Goal: Information Seeking & Learning: Check status

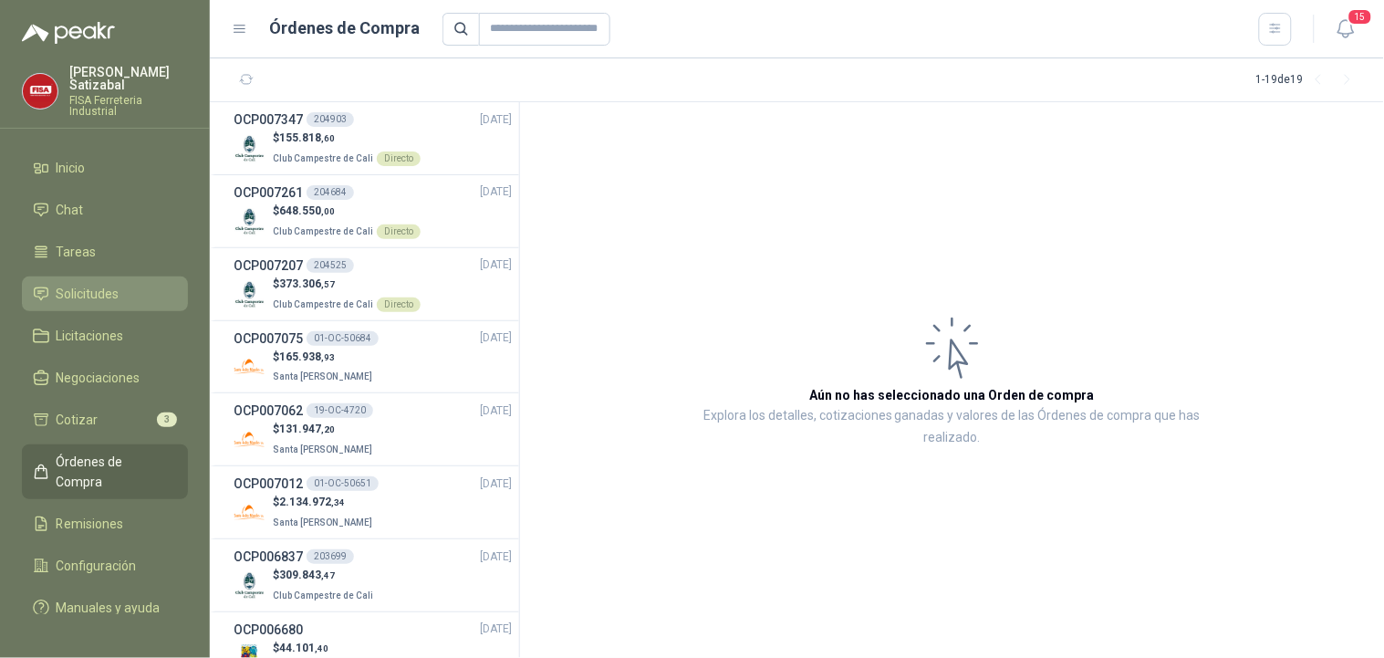
click at [60, 287] on span "Solicitudes" at bounding box center [88, 294] width 63 height 20
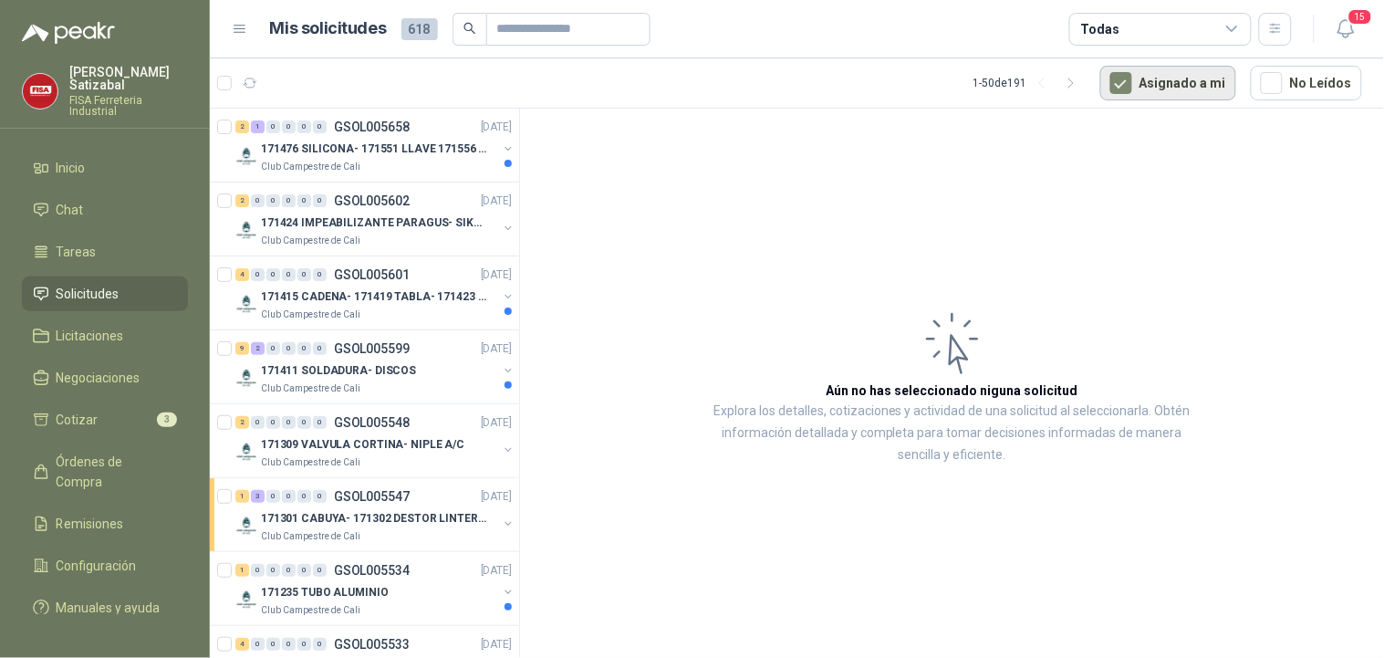
click at [1196, 89] on button "Asignado a mi" at bounding box center [1169, 83] width 136 height 35
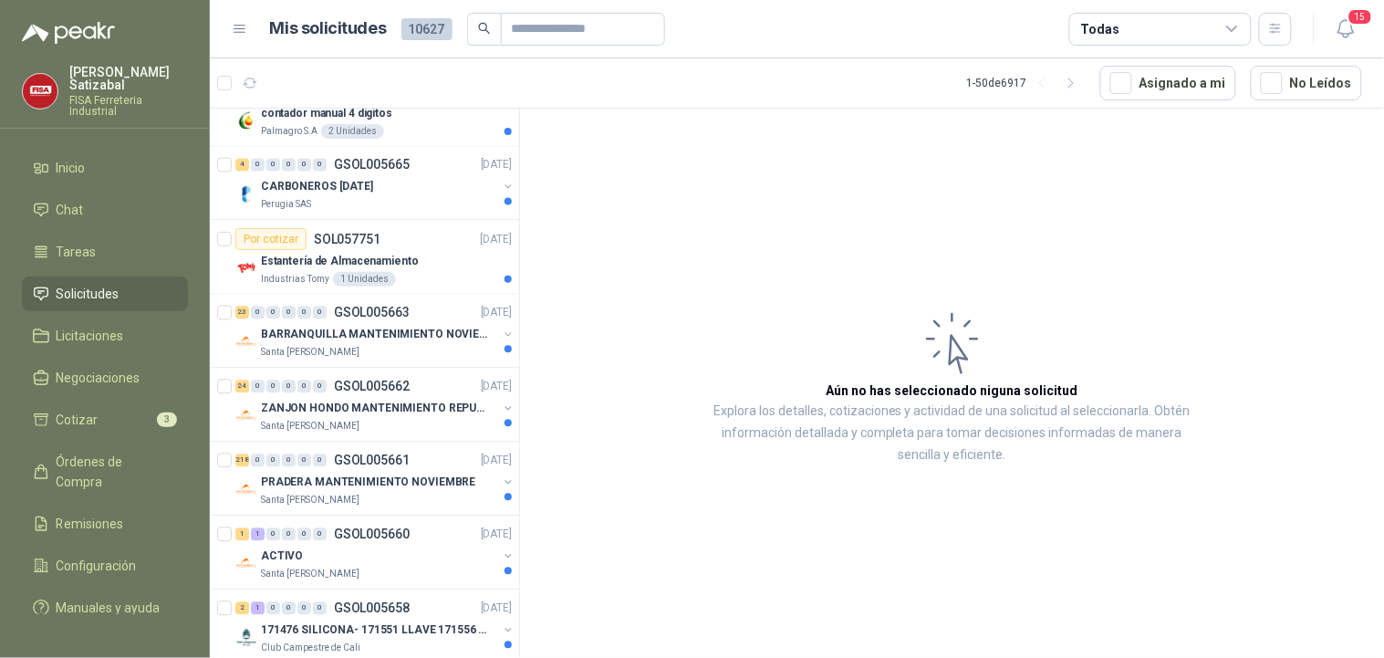
scroll to position [1009, 0]
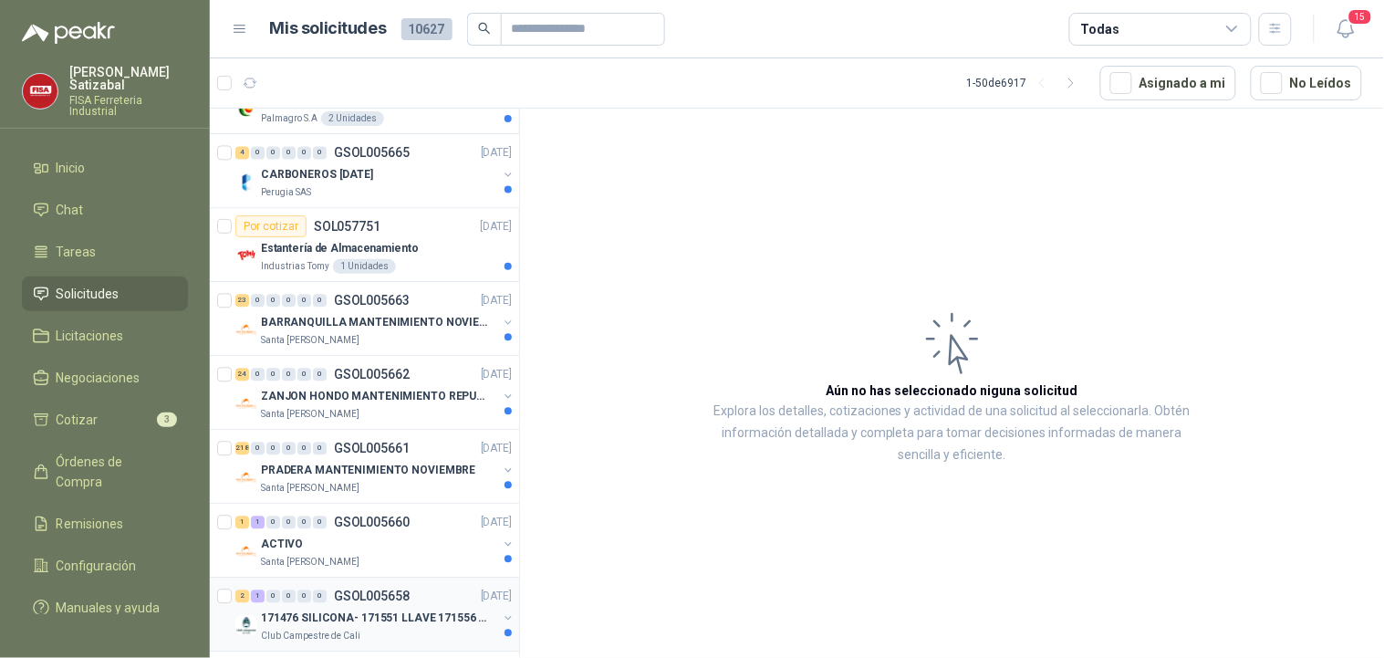
click at [420, 596] on div "2 1 0 0 0 0 GSOL005658 [DATE]" at bounding box center [375, 596] width 280 height 22
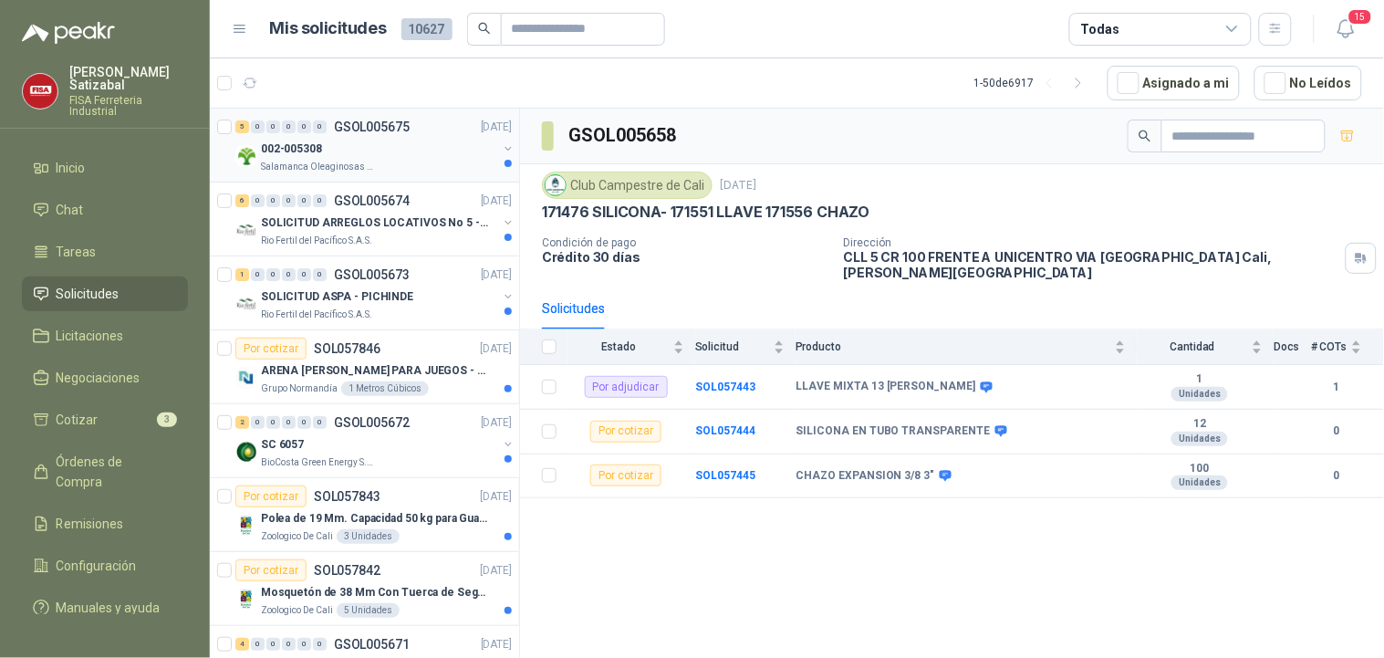
click at [371, 139] on div "002-005308" at bounding box center [379, 149] width 236 height 22
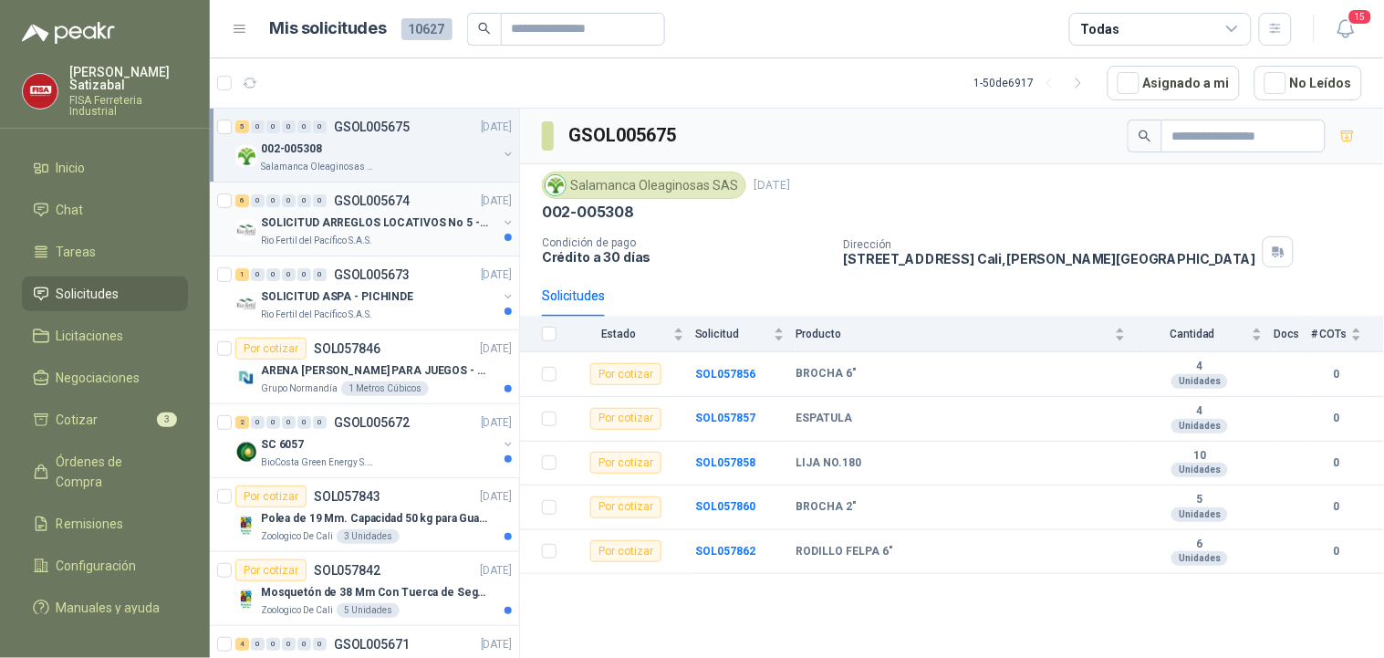
click at [384, 214] on p "SOLICITUD ARREGLOS LOCATIVOS No 5 - PICHINDE" at bounding box center [374, 222] width 227 height 17
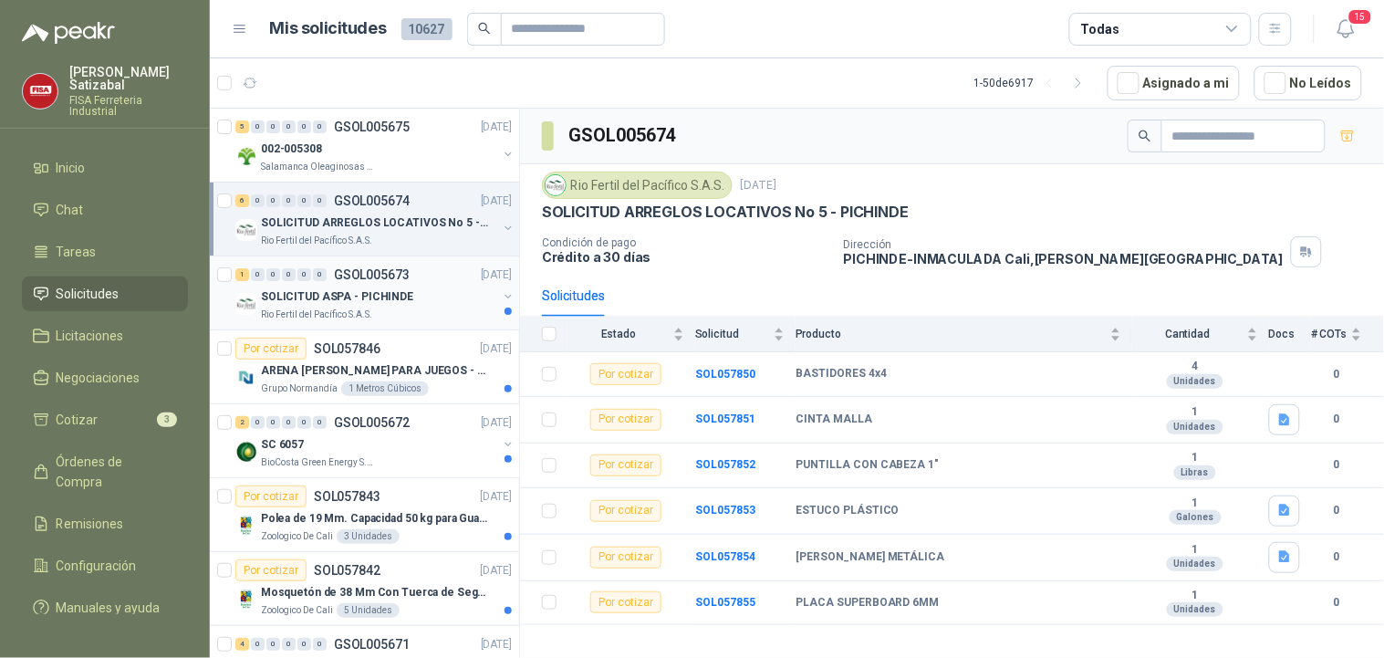
drag, startPoint x: 384, startPoint y: 214, endPoint x: 339, endPoint y: 275, distance: 76.3
click at [339, 275] on p "GSOL005673" at bounding box center [372, 274] width 76 height 13
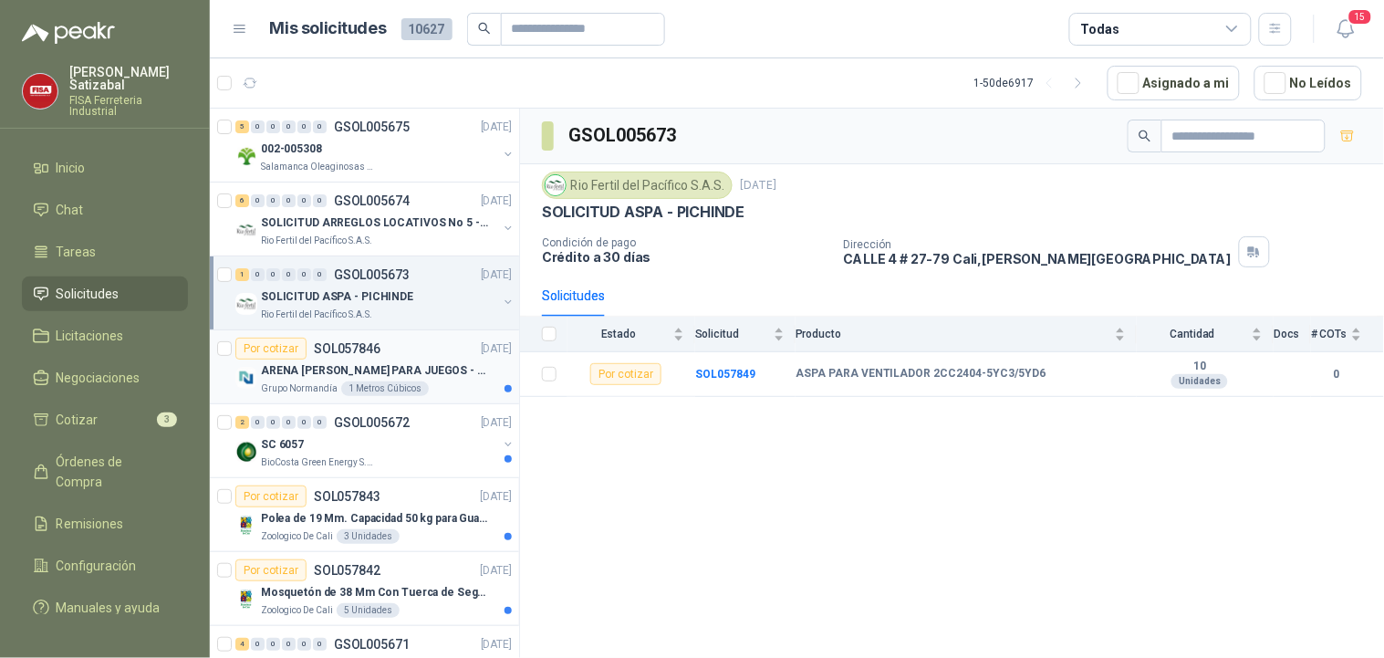
click at [357, 366] on p "ARENA BLANCA PARA JUEGOS - SON 1.31 METROS CUBICOS" at bounding box center [374, 370] width 227 height 17
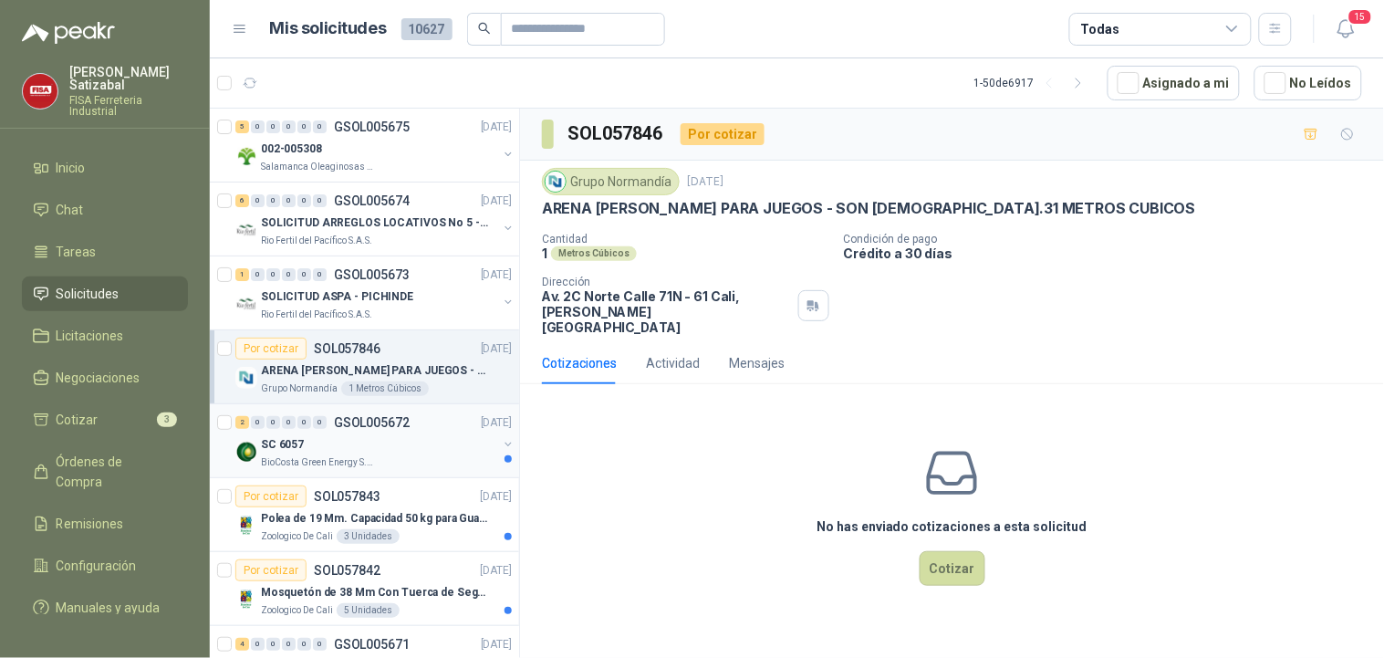
click at [372, 423] on p "GSOL005672" at bounding box center [372, 422] width 76 height 13
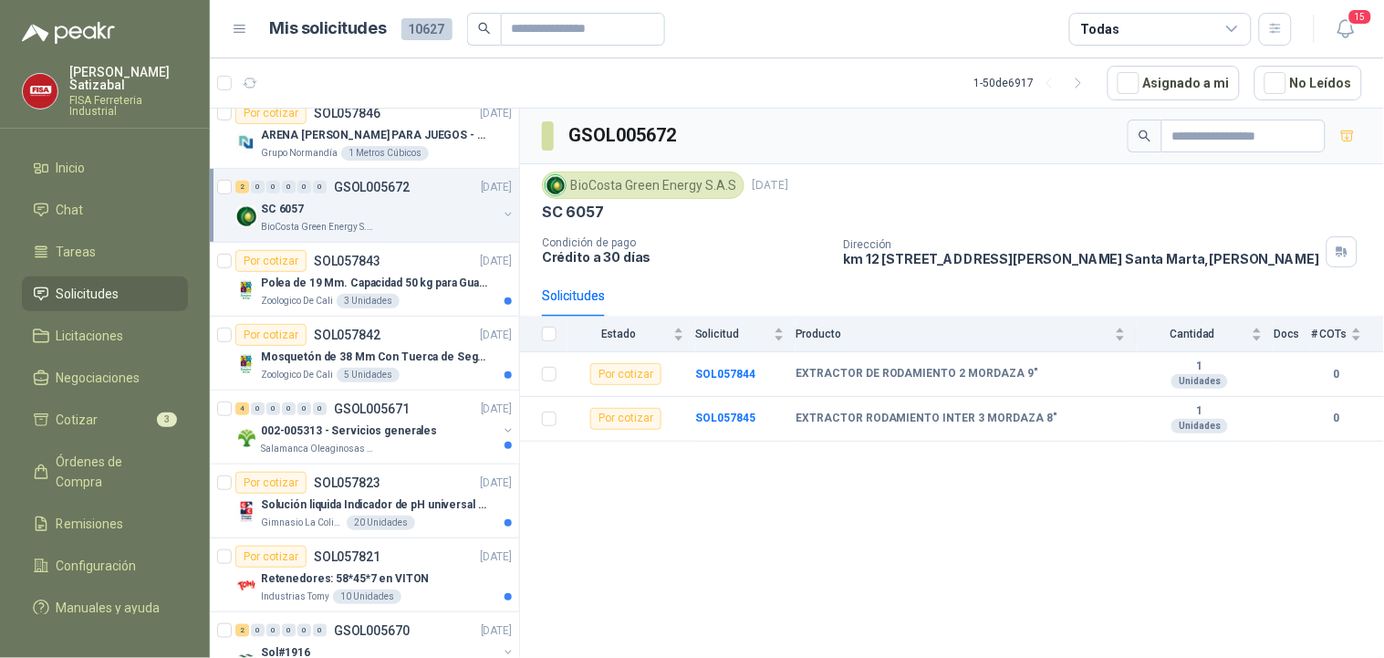
scroll to position [265, 0]
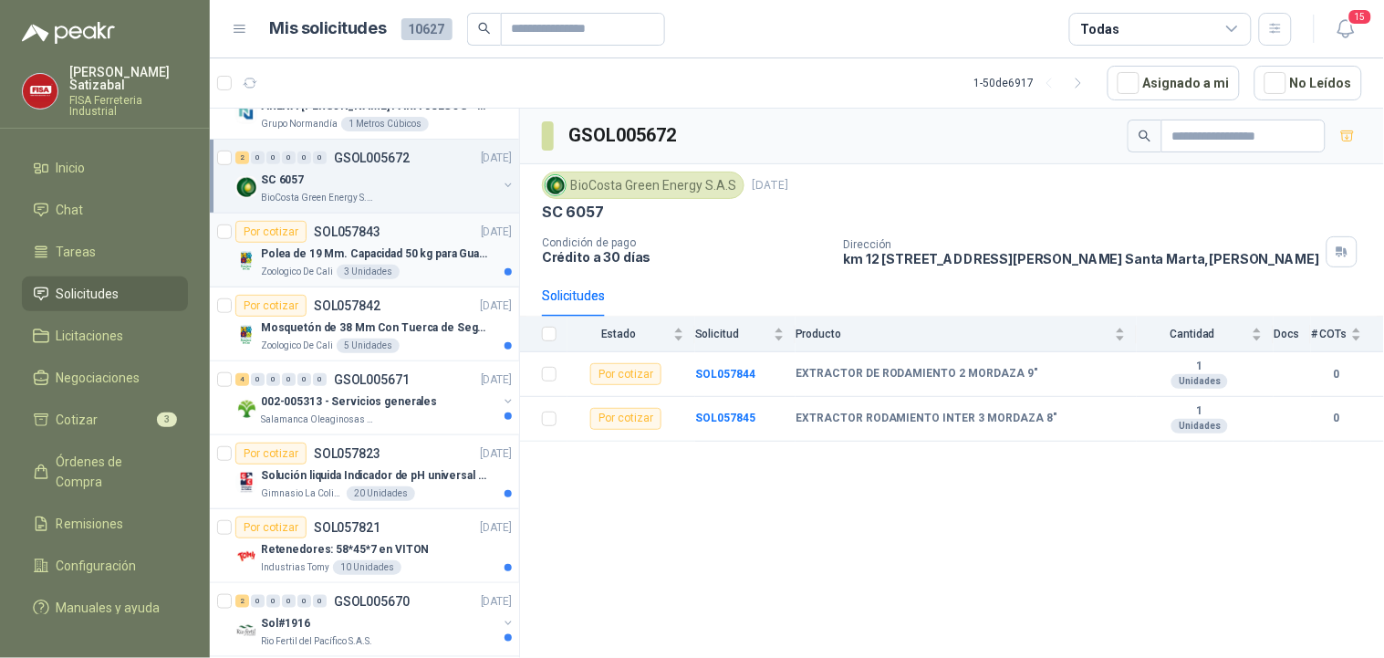
click at [376, 235] on p "SOL057843" at bounding box center [347, 231] width 67 height 13
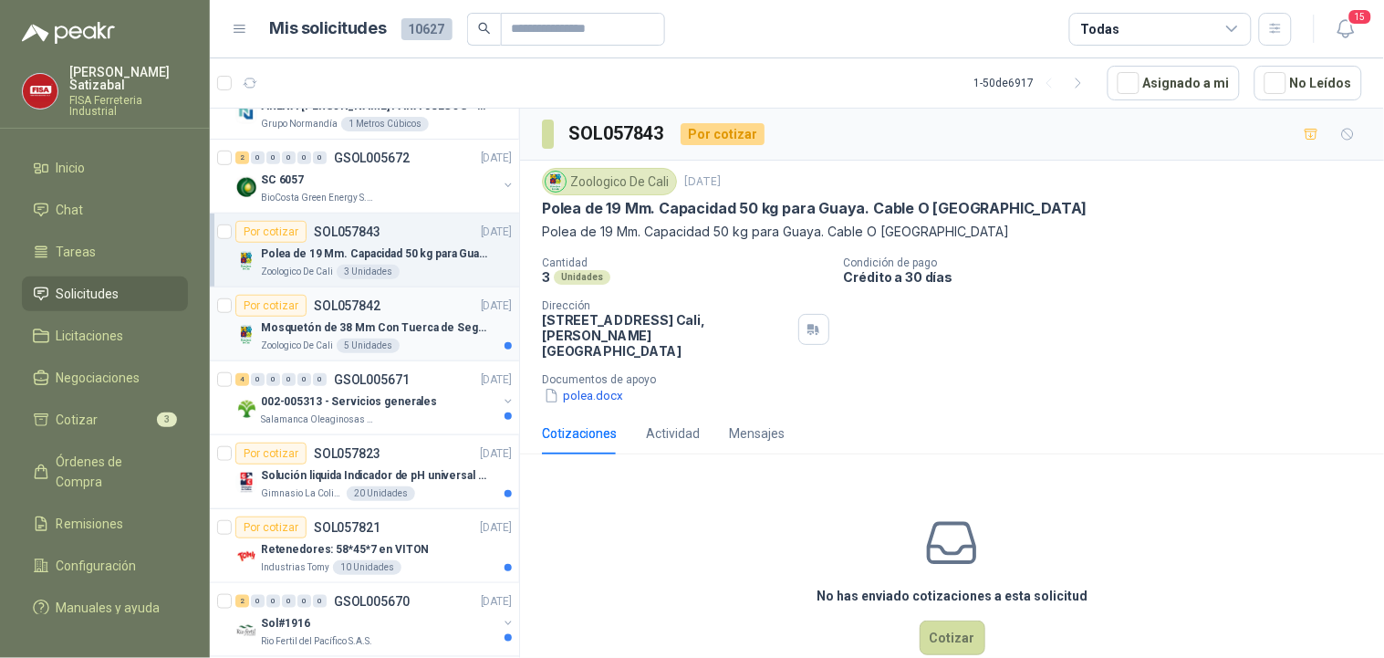
click at [360, 301] on p "SOL057842" at bounding box center [347, 305] width 67 height 13
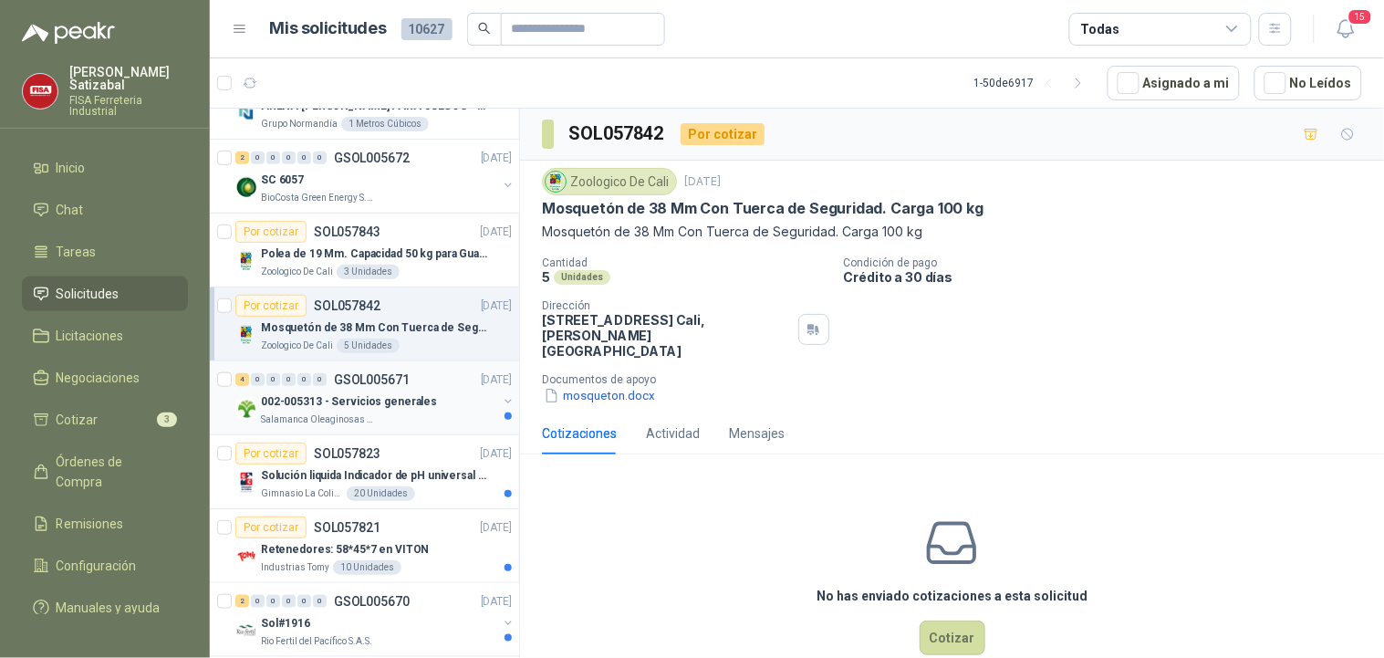
click at [316, 394] on p "002-005313 - Servicios generales" at bounding box center [349, 401] width 176 height 17
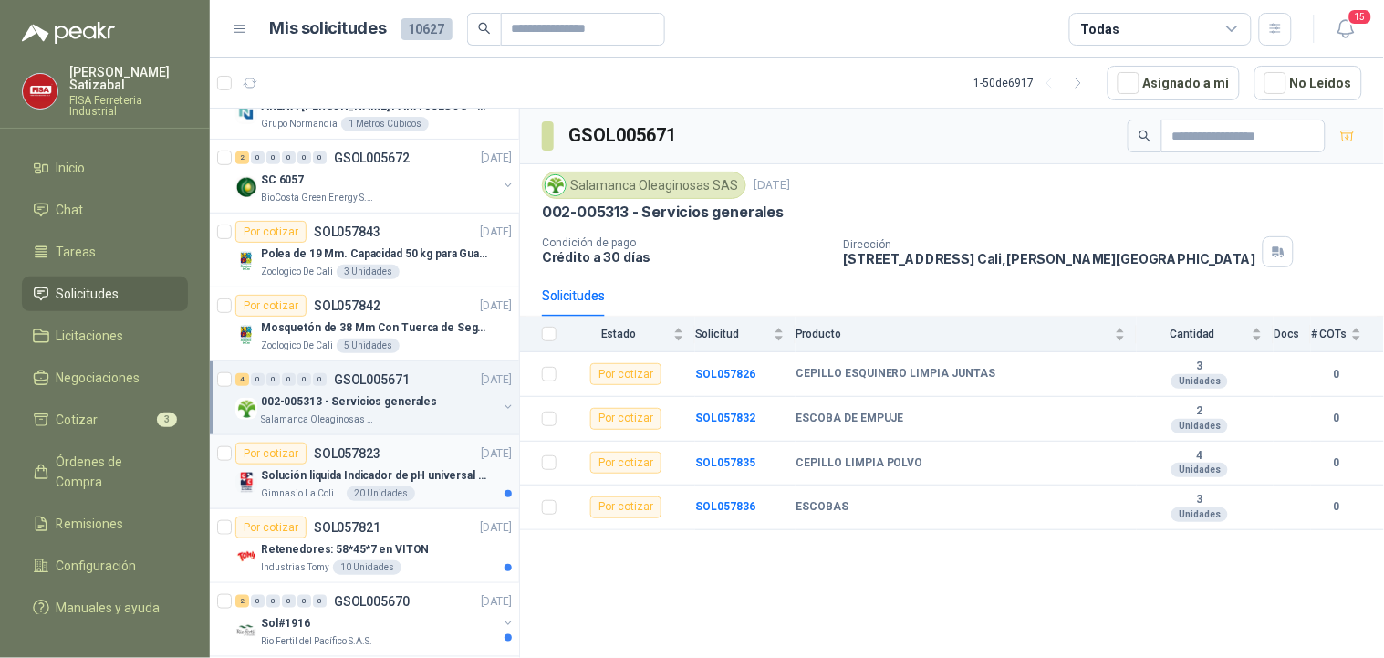
click at [366, 451] on p "SOL057823" at bounding box center [347, 453] width 67 height 13
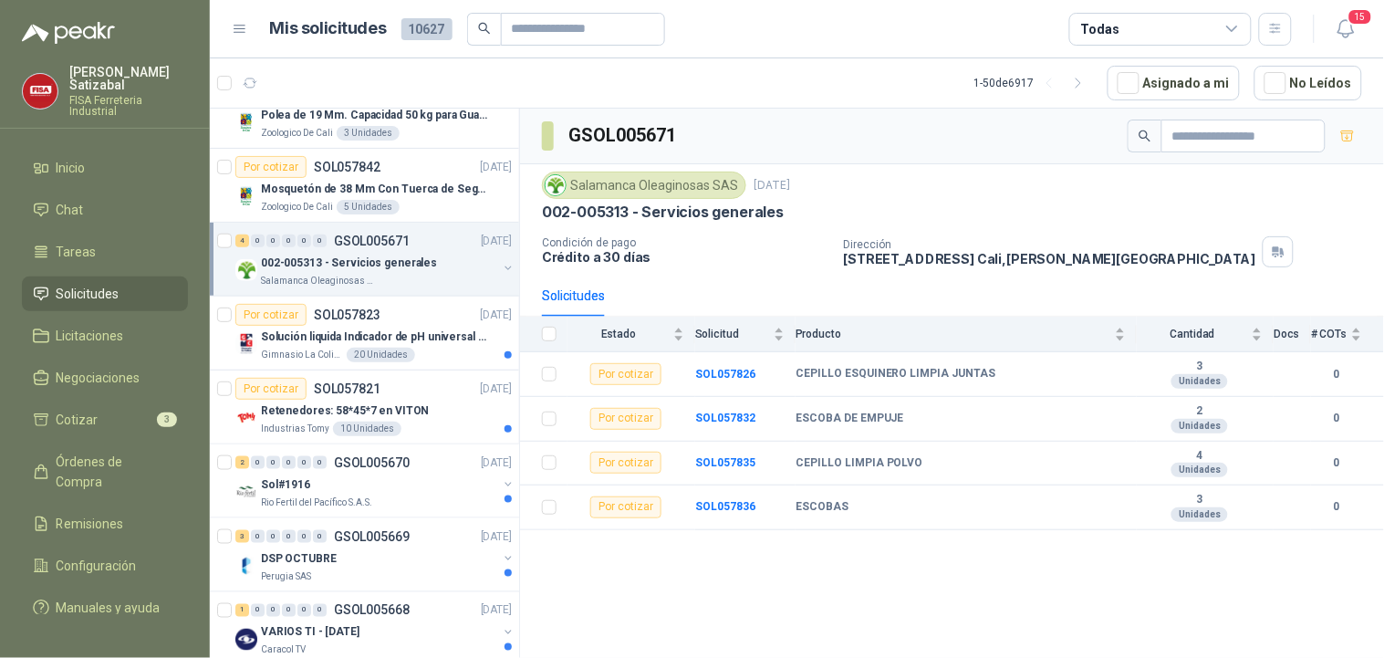
scroll to position [466, 0]
